Goal: Information Seeking & Learning: Learn about a topic

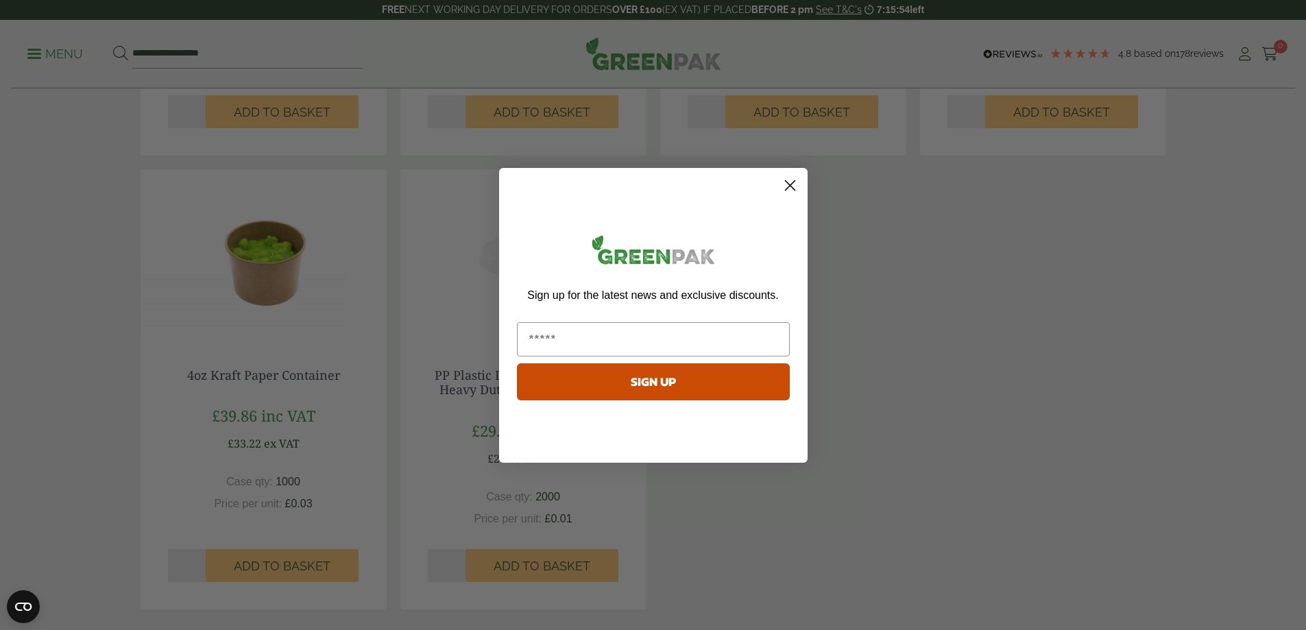
click at [797, 184] on circle "Close dialog" at bounding box center [789, 184] width 23 height 23
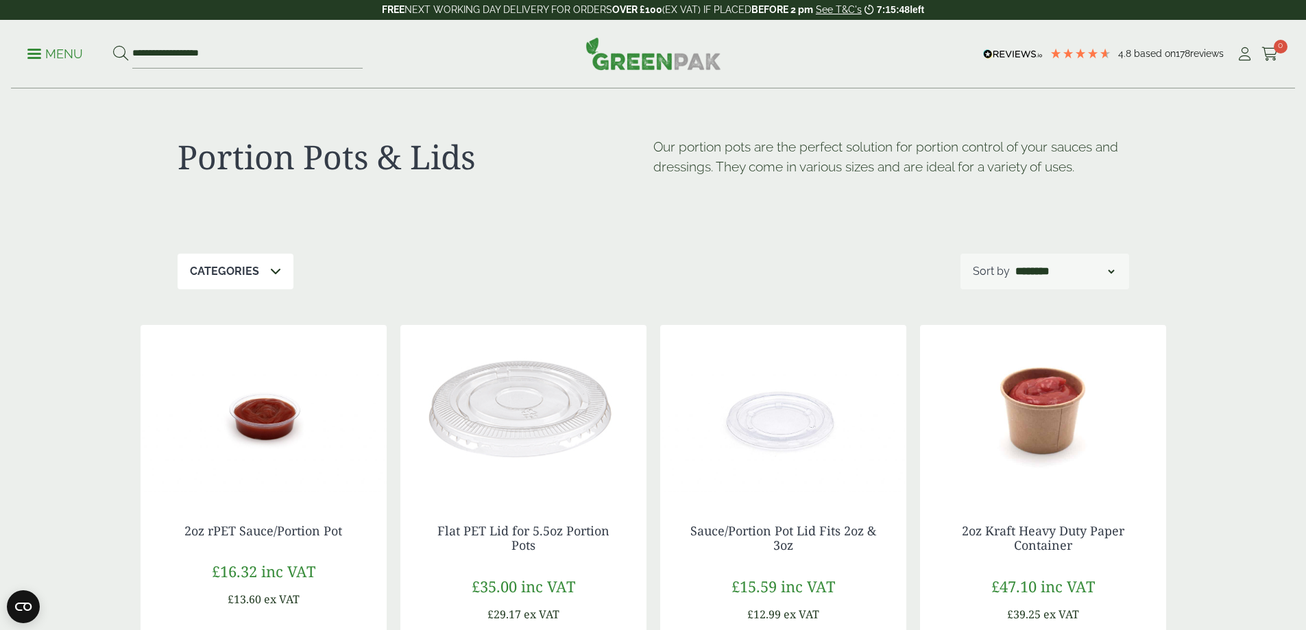
click at [40, 53] on span at bounding box center [34, 54] width 14 height 2
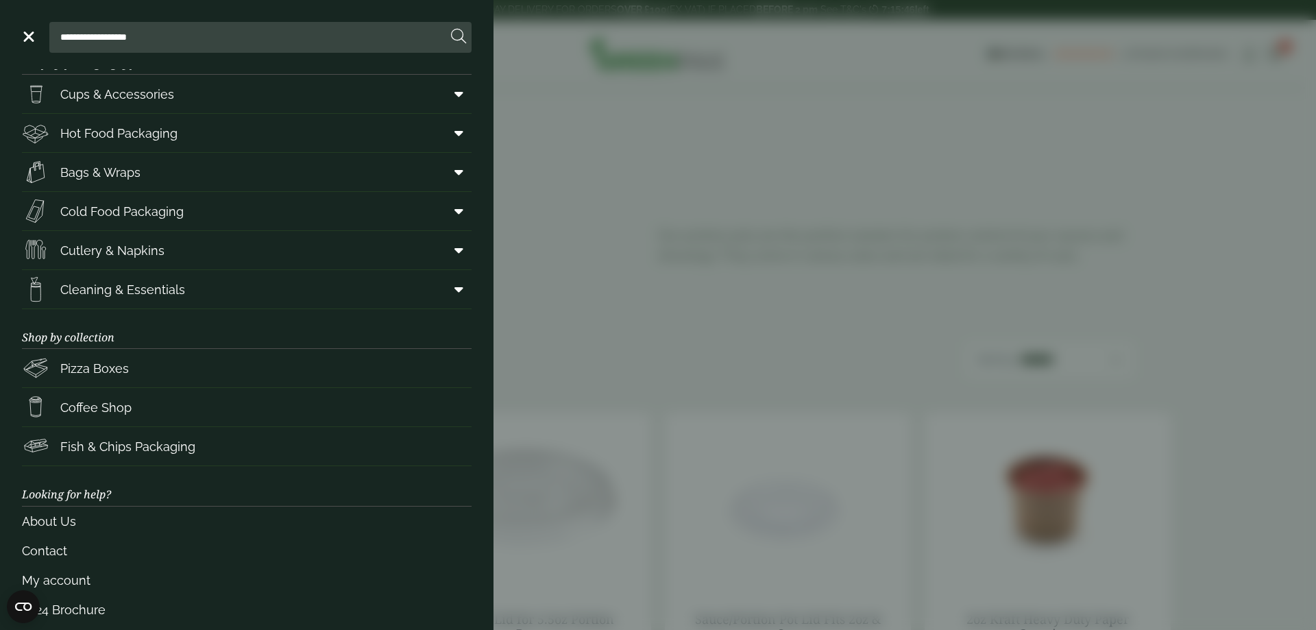
scroll to position [51, 0]
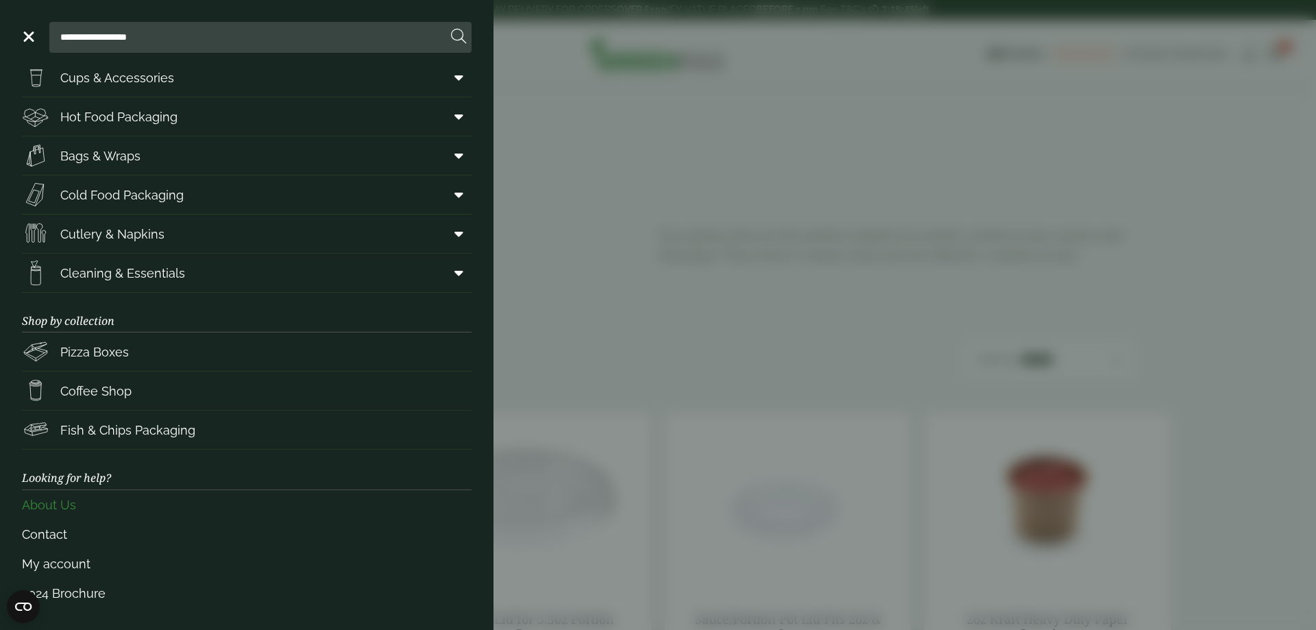
click at [79, 512] on link "About Us" at bounding box center [247, 504] width 450 height 29
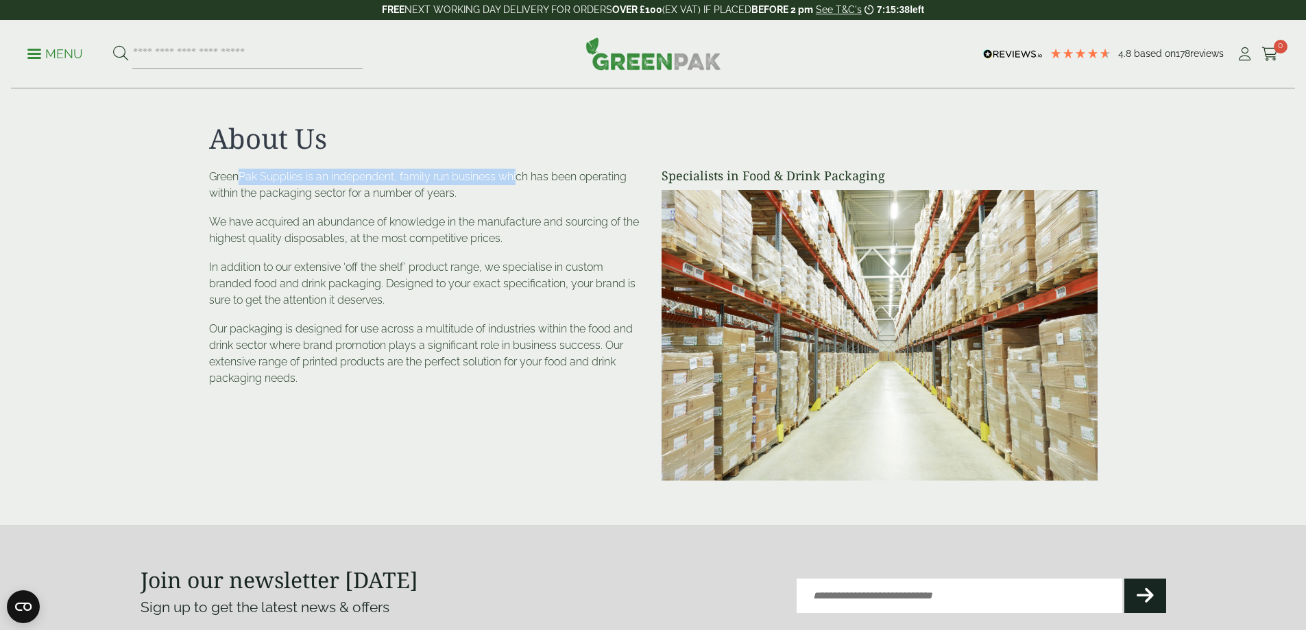
drag, startPoint x: 238, startPoint y: 180, endPoint x: 381, endPoint y: 195, distance: 143.3
click at [518, 173] on p "GreenPak Supplies is an independent, family run business which has been operati…" at bounding box center [427, 185] width 436 height 33
click at [325, 208] on div "GreenPak Supplies is an independent, family run business which has been operati…" at bounding box center [427, 278] width 436 height 218
drag, startPoint x: 240, startPoint y: 193, endPoint x: 474, endPoint y: 191, distance: 234.5
click at [474, 191] on p "GreenPak Supplies is an independent, family run business which has been operati…" at bounding box center [427, 185] width 436 height 33
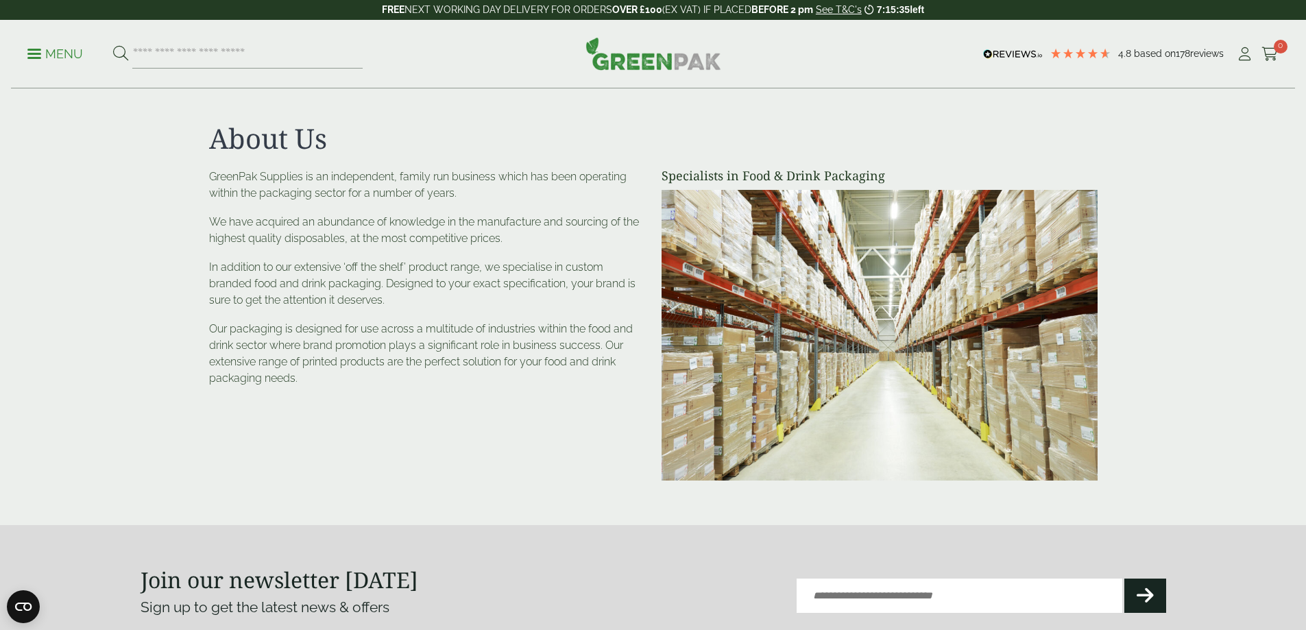
click at [396, 206] on div "GreenPak Supplies is an independent, family run business which has been operati…" at bounding box center [427, 278] width 436 height 218
drag, startPoint x: 221, startPoint y: 195, endPoint x: 464, endPoint y: 186, distance: 243.6
click at [466, 186] on p "GreenPak Supplies is an independent, family run business which has been operati…" at bounding box center [427, 185] width 436 height 33
click at [245, 238] on p "We have acquired an abundance of knowledge in the manufacture and sourcing of t…" at bounding box center [427, 230] width 436 height 33
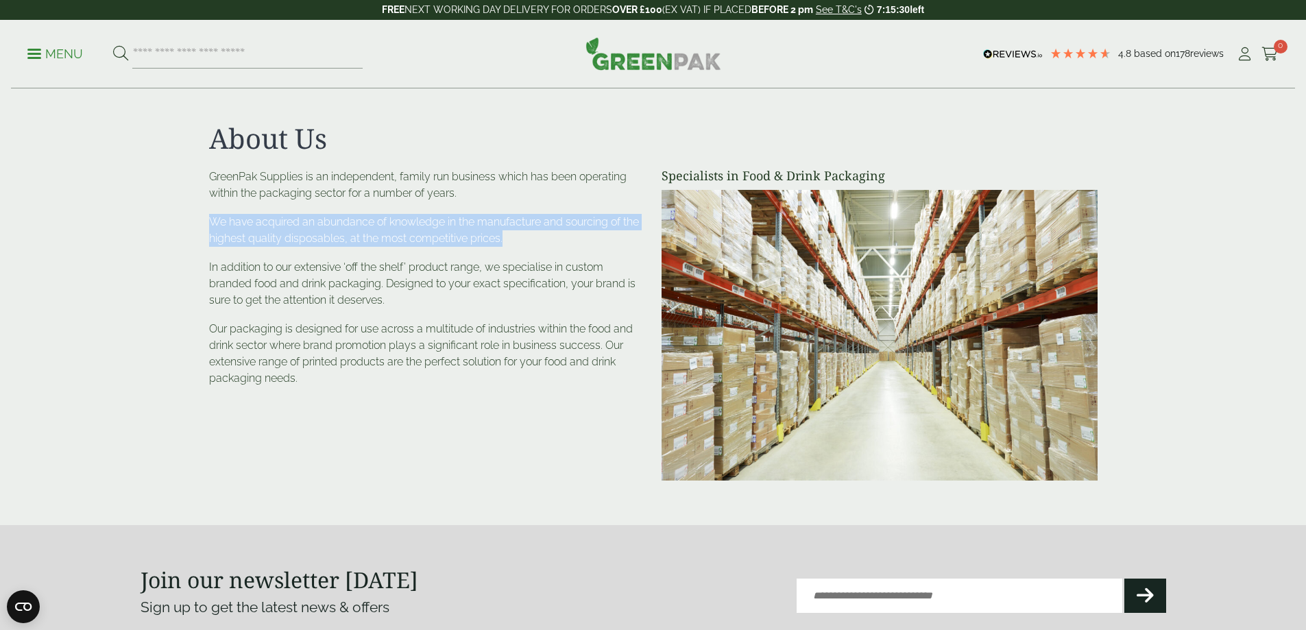
drag, startPoint x: 186, startPoint y: 218, endPoint x: 533, endPoint y: 241, distance: 348.4
click at [533, 241] on section "About Us Specialists in Food & Drink Packaging GreenPak Supplies is an independ…" at bounding box center [653, 307] width 1306 height 370
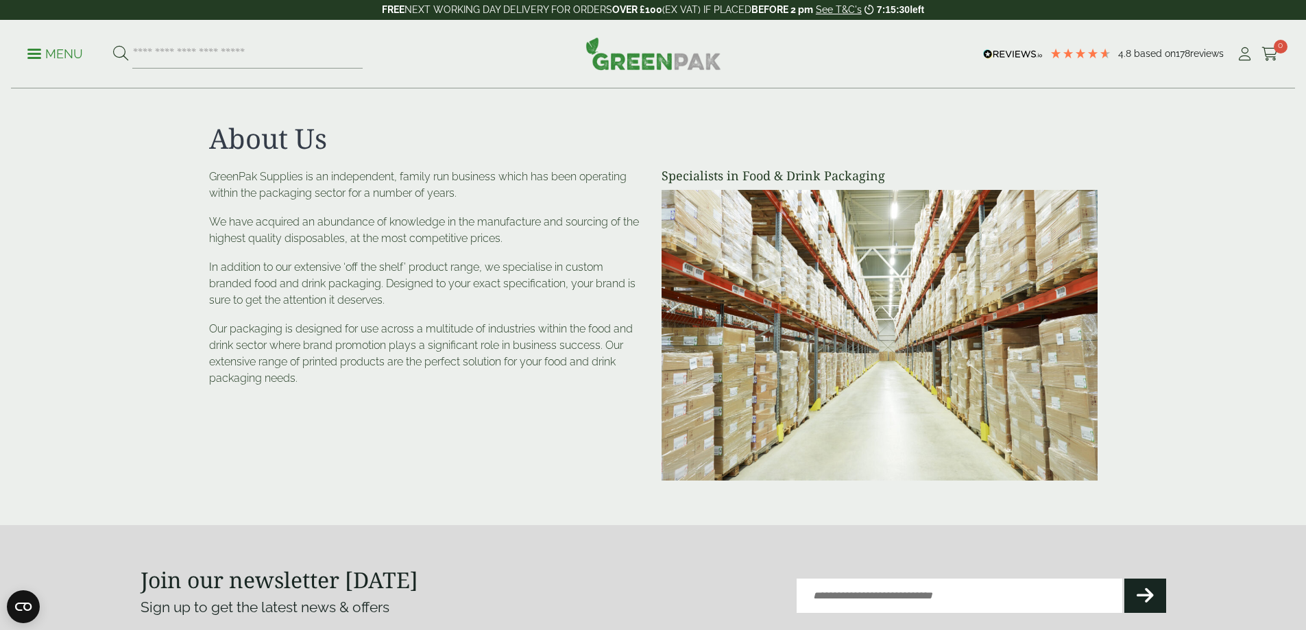
click at [381, 279] on p "In addition to our extensive ‘off the shelf’ product range, we specialise in cu…" at bounding box center [427, 283] width 436 height 49
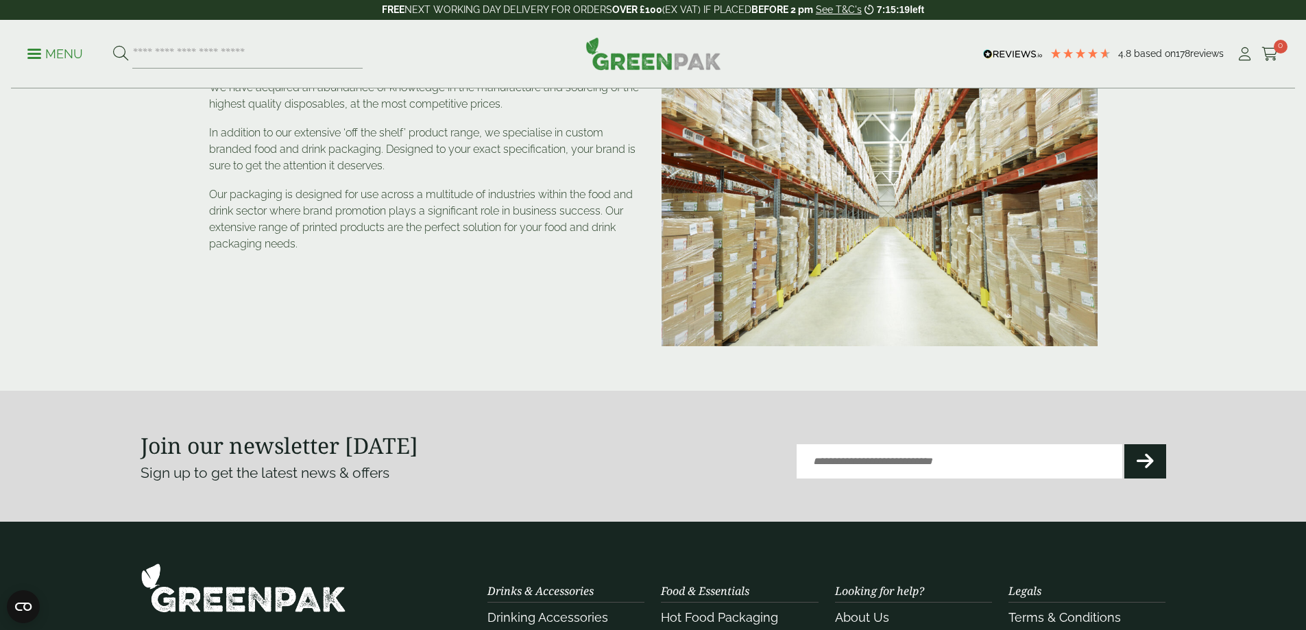
scroll to position [257, 0]
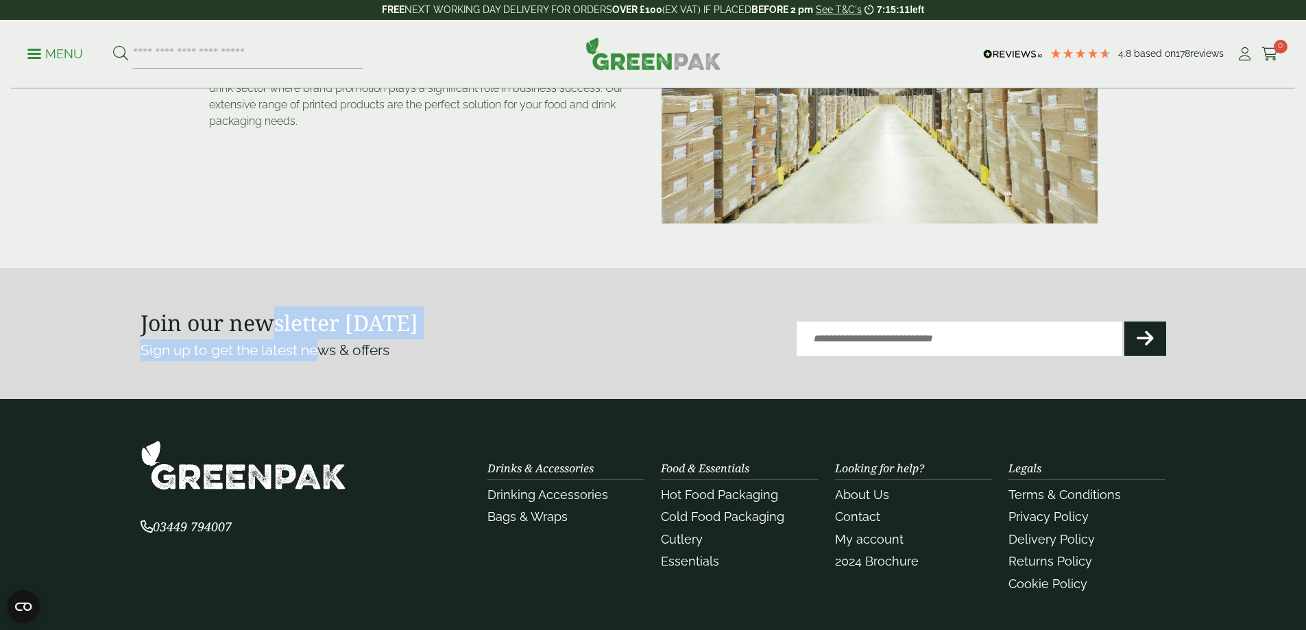
drag, startPoint x: 274, startPoint y: 333, endPoint x: 315, endPoint y: 343, distance: 42.2
click at [315, 343] on div "Join our newsletter [DATE] Sign up to get the latest news & offers" at bounding box center [371, 333] width 461 height 55
click at [287, 368] on div "Join our newsletter [DATE] Sign up to get the latest news & offers Email (Requi…" at bounding box center [654, 334] width 1026 height 76
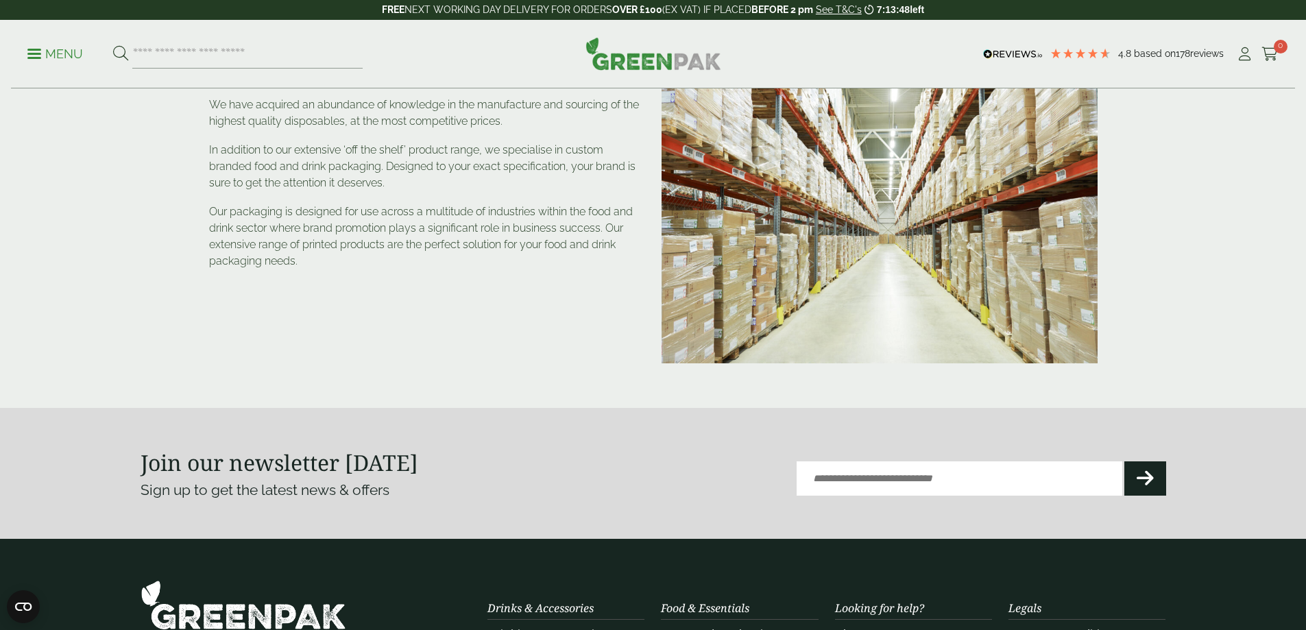
scroll to position [0, 0]
